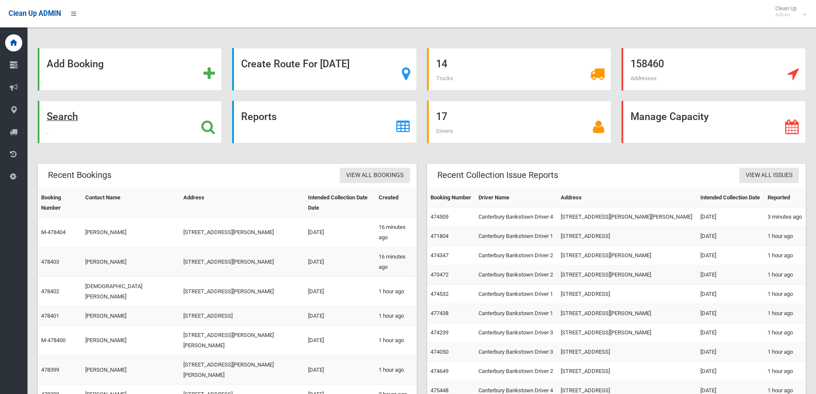
click at [174, 117] on div "Search" at bounding box center [130, 122] width 184 height 42
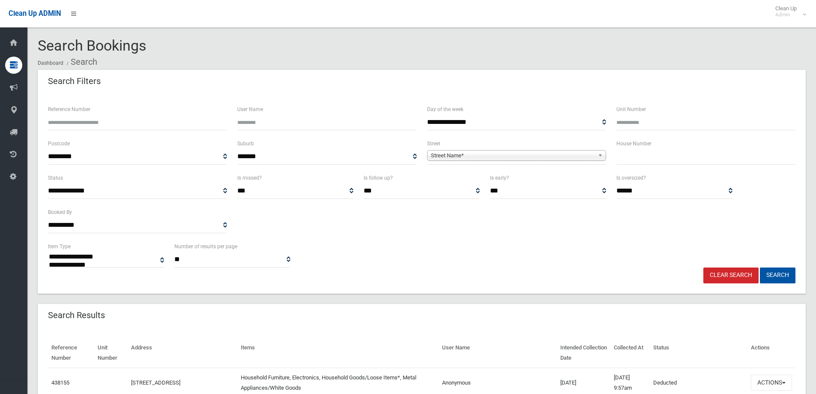
select select
click at [131, 125] on input "Reference Number" at bounding box center [137, 122] width 179 height 16
click at [121, 121] on input "Reference Number" at bounding box center [137, 122] width 179 height 16
type input "******"
click at [775, 278] on button "Search" at bounding box center [778, 275] width 36 height 16
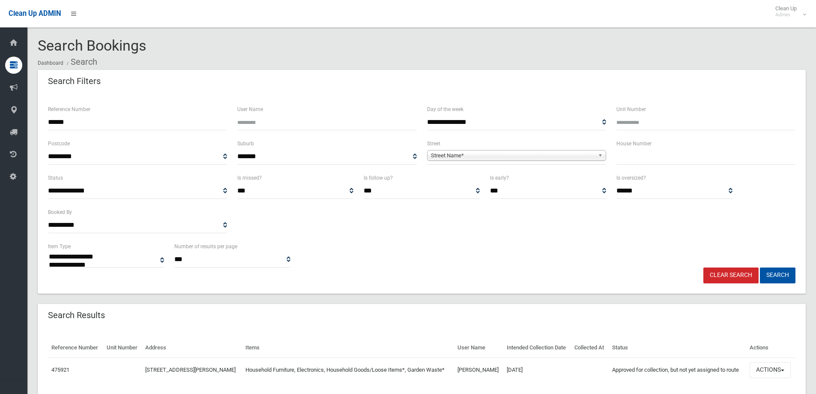
select select
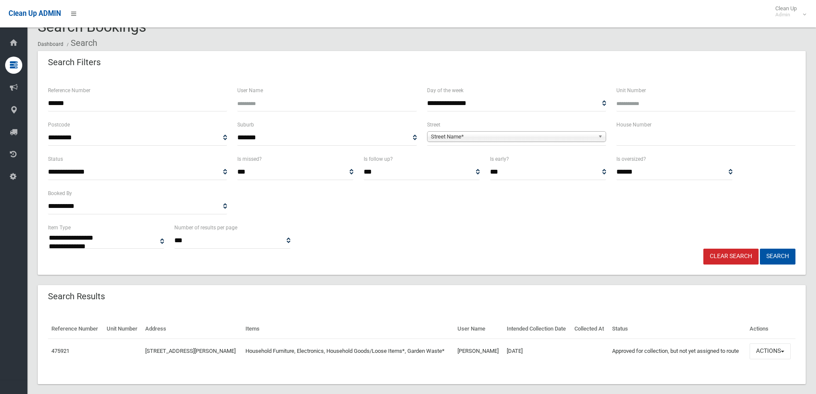
scroll to position [30, 0]
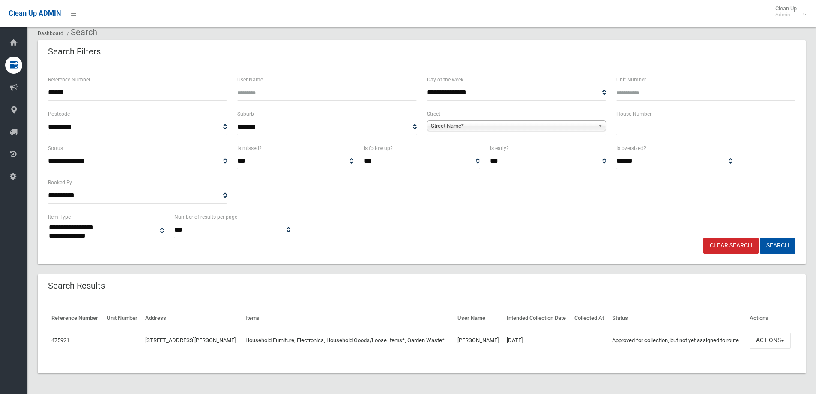
drag, startPoint x: 512, startPoint y: 296, endPoint x: 709, endPoint y: 326, distance: 199.3
click at [512, 296] on div "Search Results" at bounding box center [422, 286] width 768 height 24
click at [787, 332] on td "Actions View Booking Edit Booking Clone Booking Add Booking Images Resend Confi…" at bounding box center [770, 340] width 49 height 25
drag, startPoint x: 783, startPoint y: 337, endPoint x: 772, endPoint y: 317, distance: 22.8
click at [782, 335] on button "Actions" at bounding box center [770, 340] width 41 height 16
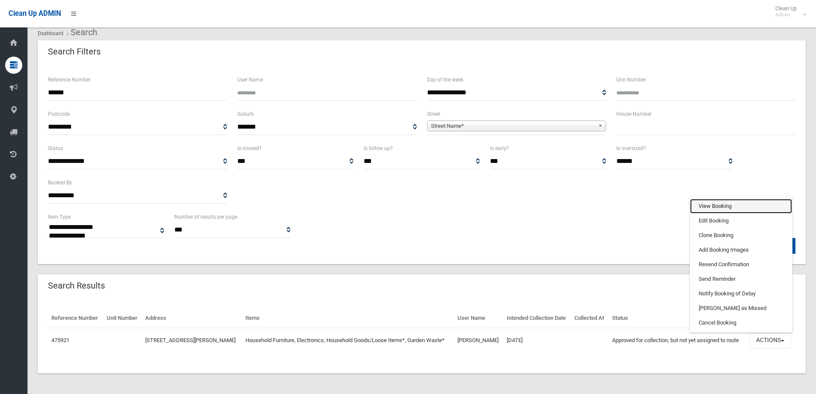
click at [731, 202] on link "View Booking" at bounding box center [741, 206] width 102 height 15
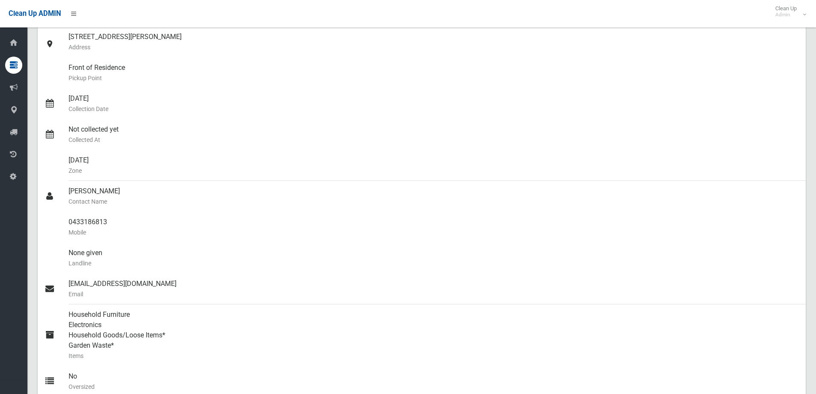
scroll to position [43, 0]
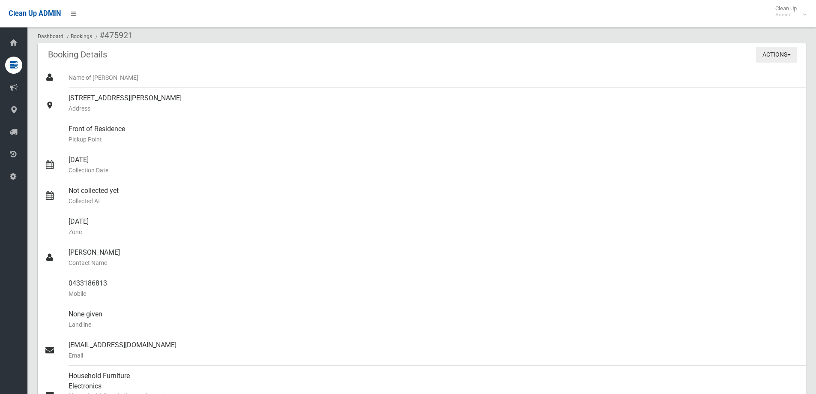
click at [763, 60] on button "Actions" at bounding box center [776, 55] width 41 height 16
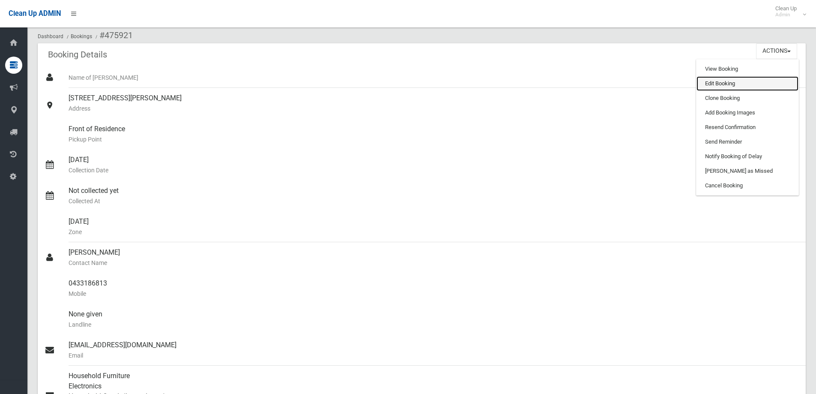
click at [746, 84] on link "Edit Booking" at bounding box center [748, 83] width 102 height 15
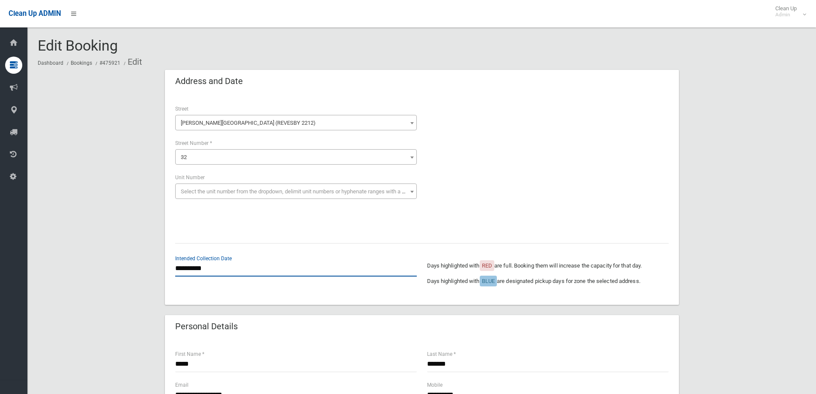
click at [234, 275] on input "**********" at bounding box center [296, 268] width 242 height 16
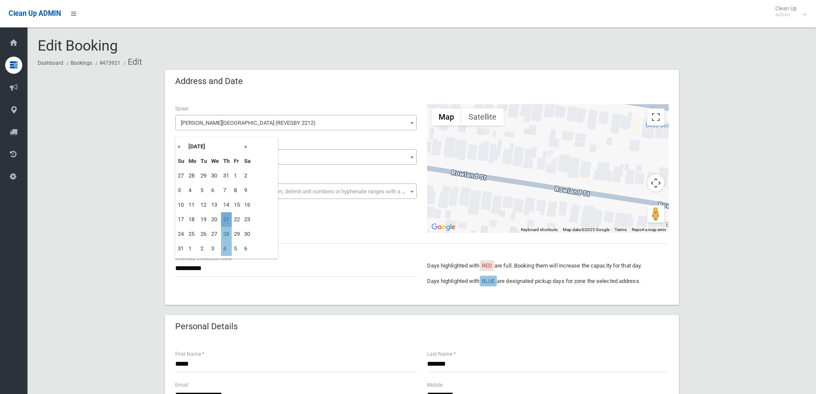
click at [228, 219] on td "21" at bounding box center [226, 219] width 11 height 15
type input "**********"
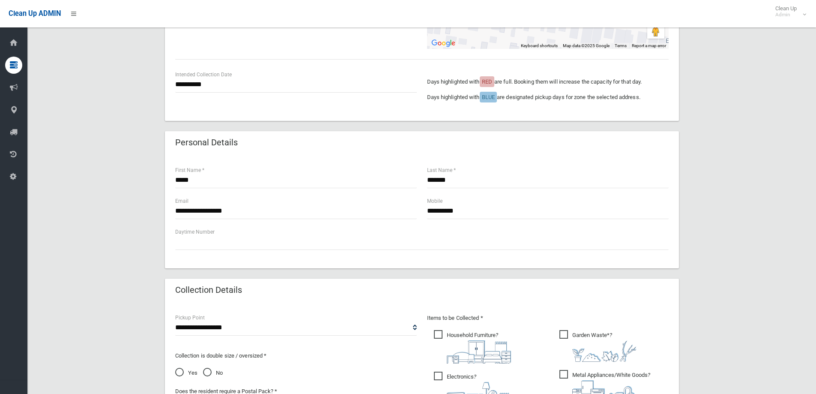
scroll to position [300, 0]
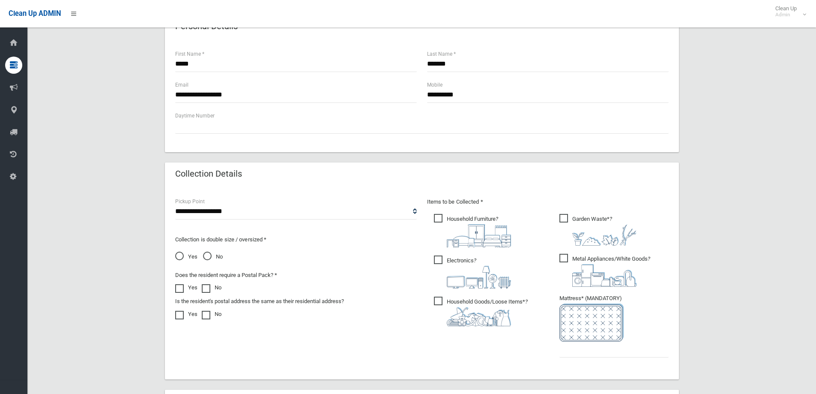
click at [587, 260] on span "Metal Appliances/White Goods ?" at bounding box center [605, 270] width 91 height 33
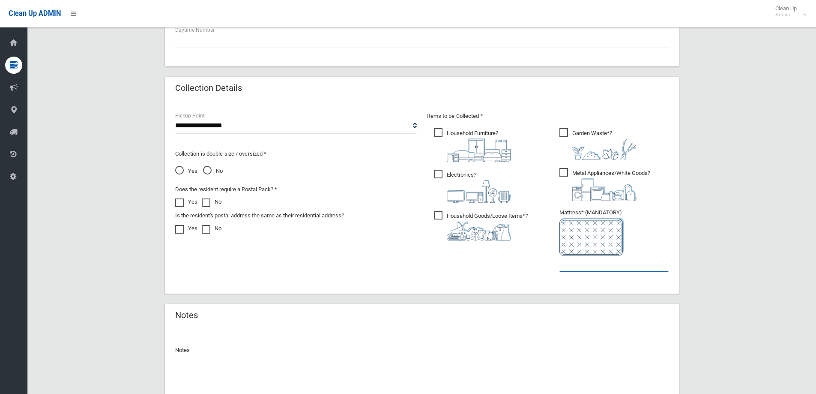
click at [584, 265] on input "text" at bounding box center [614, 264] width 109 height 16
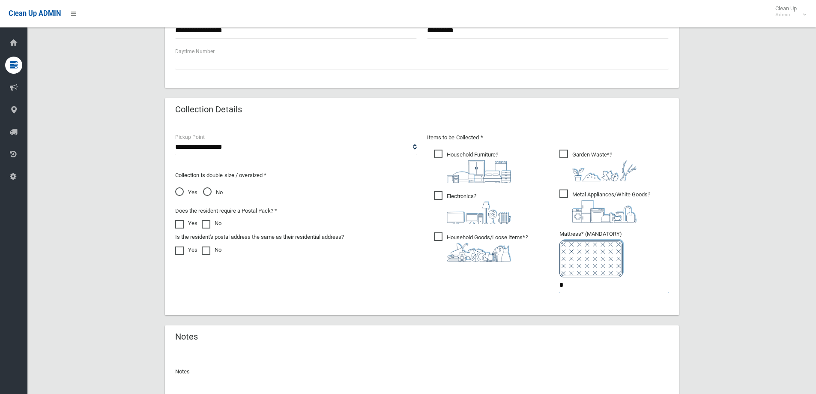
scroll to position [450, 0]
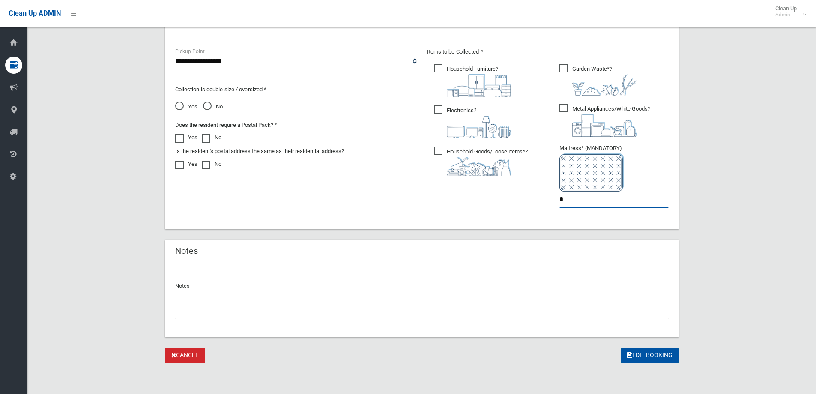
type input "*"
click at [658, 351] on button "Edit Booking" at bounding box center [650, 355] width 58 height 16
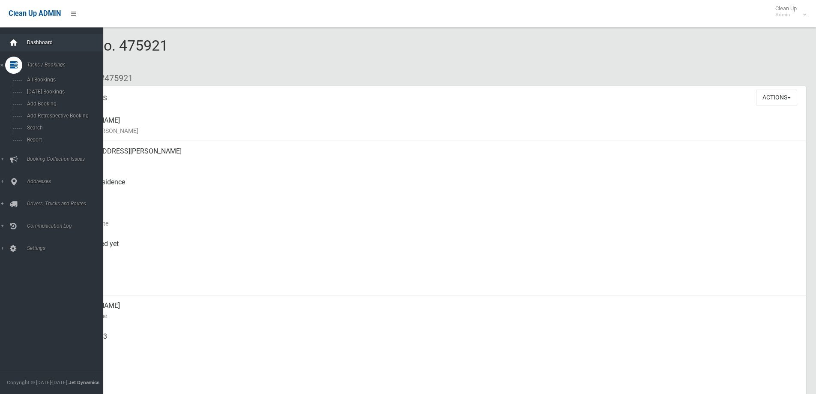
click at [18, 46] on icon at bounding box center [13, 42] width 9 height 17
